Goal: Use online tool/utility: Utilize a website feature to perform a specific function

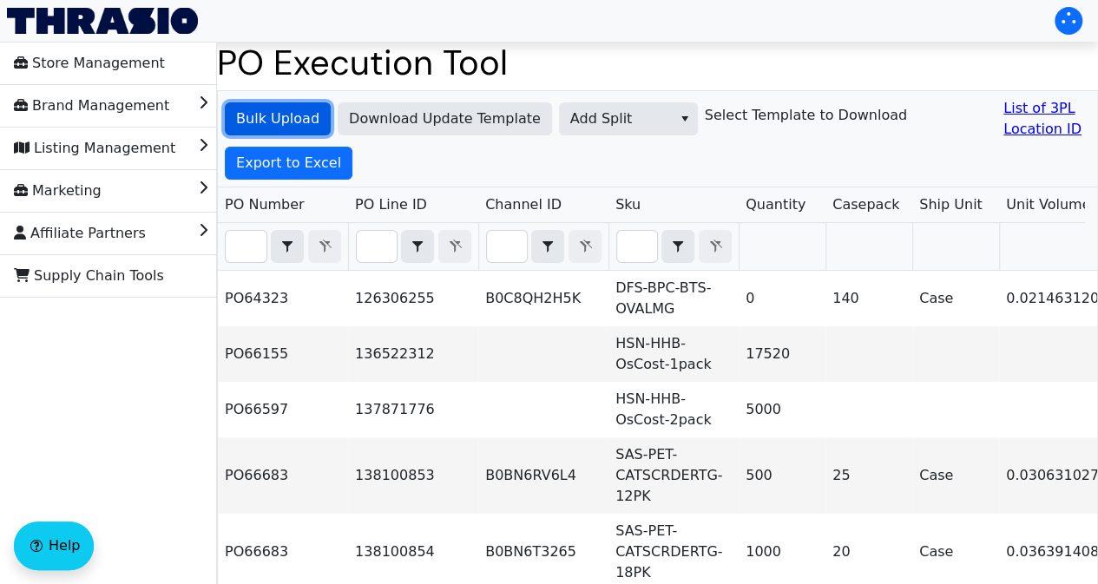
click at [264, 116] on span "Bulk Upload" at bounding box center [277, 118] width 83 height 21
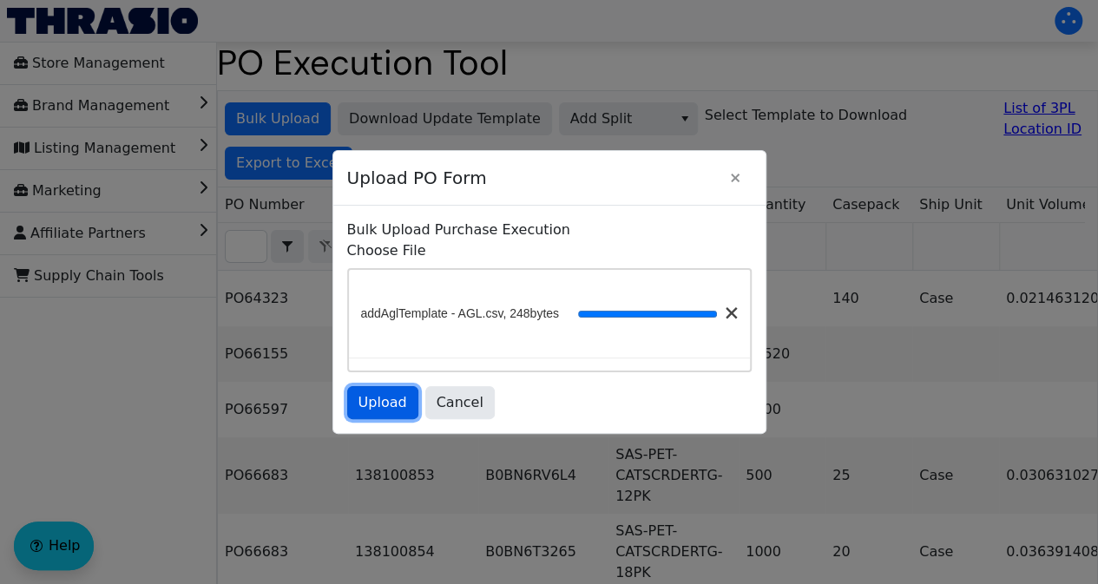
click at [385, 400] on span "Upload" at bounding box center [382, 402] width 49 height 21
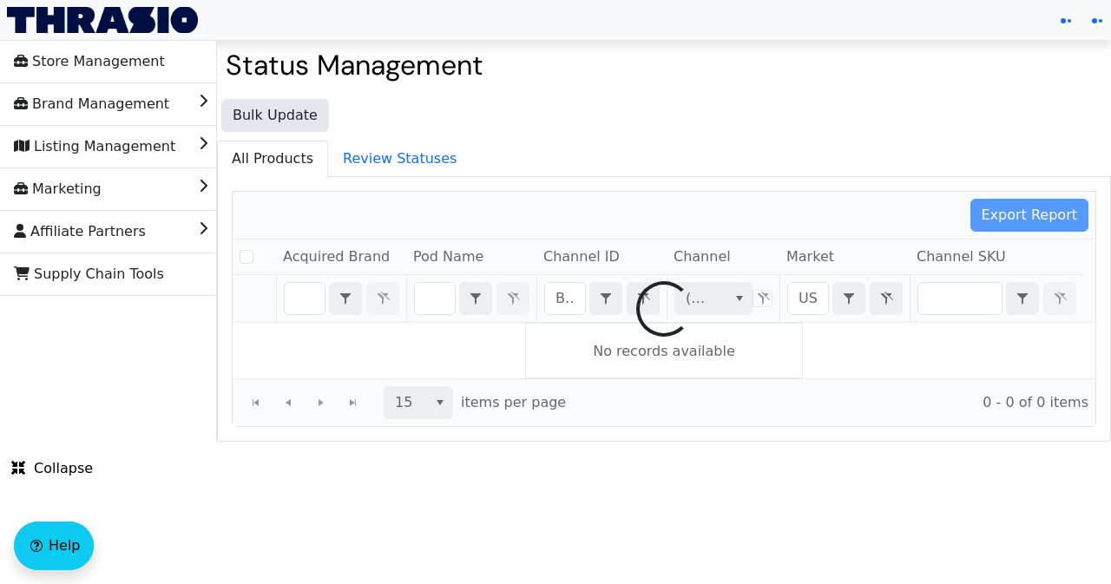
checkbox input "false"
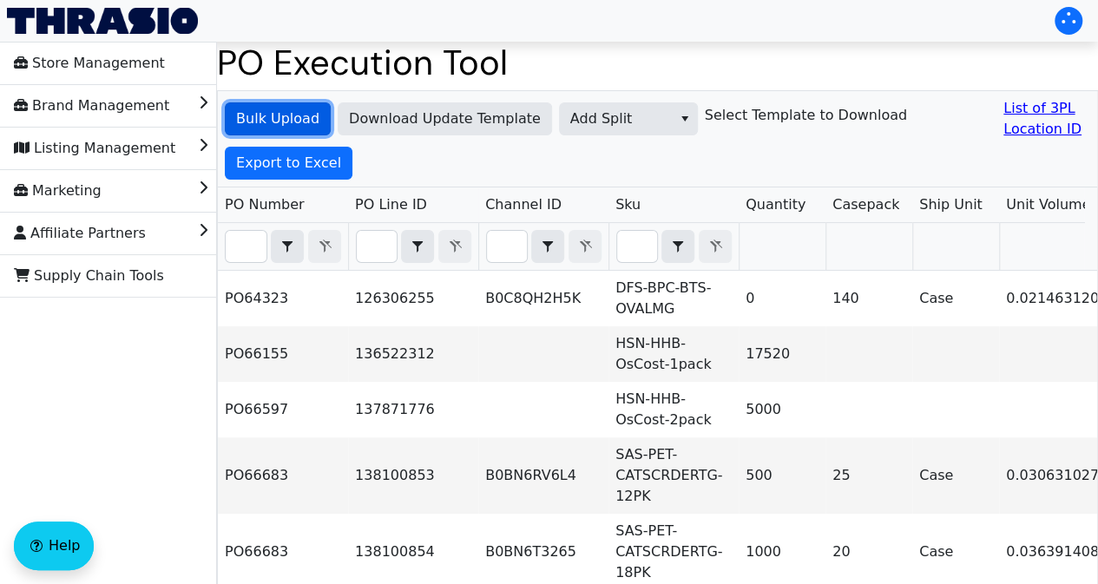
click at [250, 114] on span "Bulk Upload" at bounding box center [277, 118] width 83 height 21
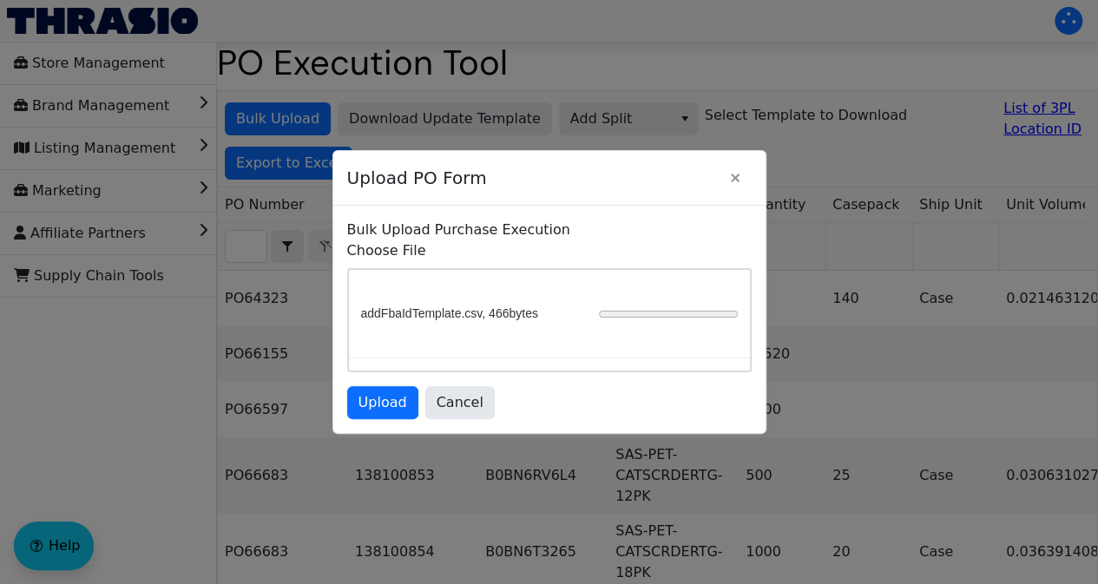
click at [521, 294] on div "addFbaIdTemplate.csv, 466bytes" at bounding box center [549, 314] width 401 height 89
click at [389, 405] on span "Upload" at bounding box center [382, 402] width 49 height 21
